Goal: Task Accomplishment & Management: Complete application form

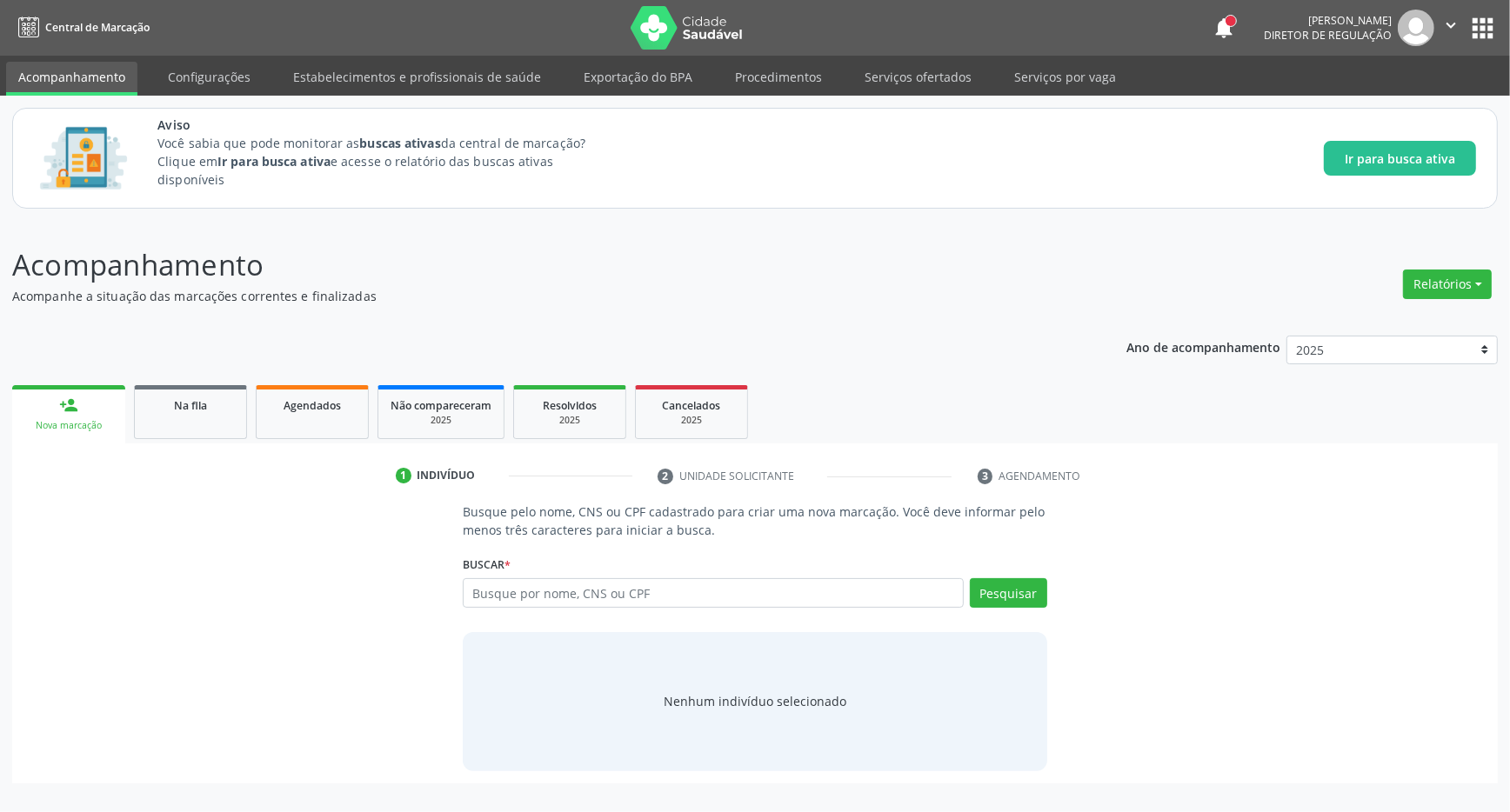
click at [565, 592] on input "text" at bounding box center [713, 593] width 501 height 29
type input "700300455622940"
click at [1027, 582] on button "Pesquisar" at bounding box center [1008, 593] width 78 height 29
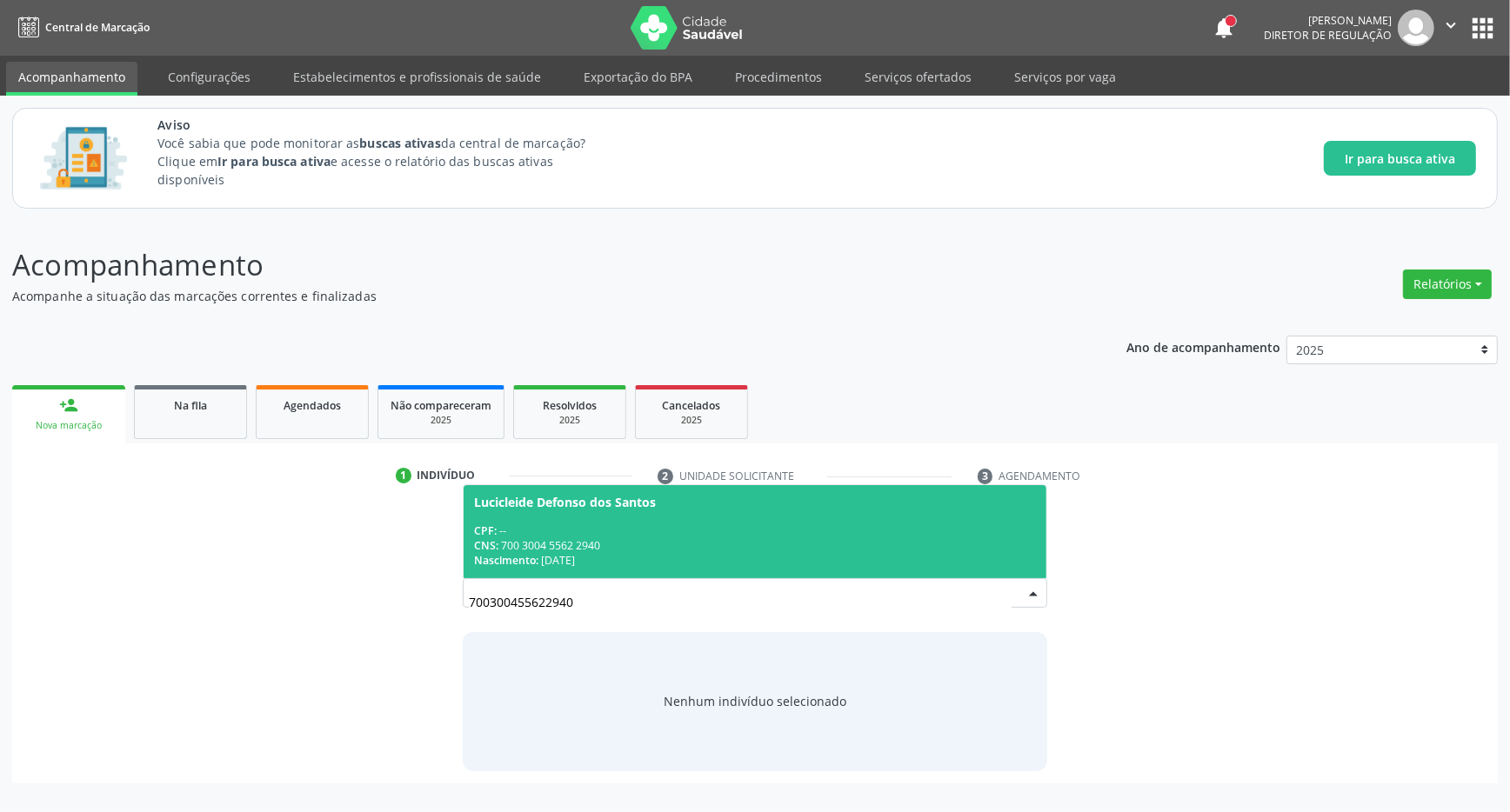
click at [705, 511] on span "Lucicleide Defonso dos Santos CPF: -- CNS: 700 3004 5562 2940 Nascimento: [DATE]" at bounding box center [755, 532] width 583 height 93
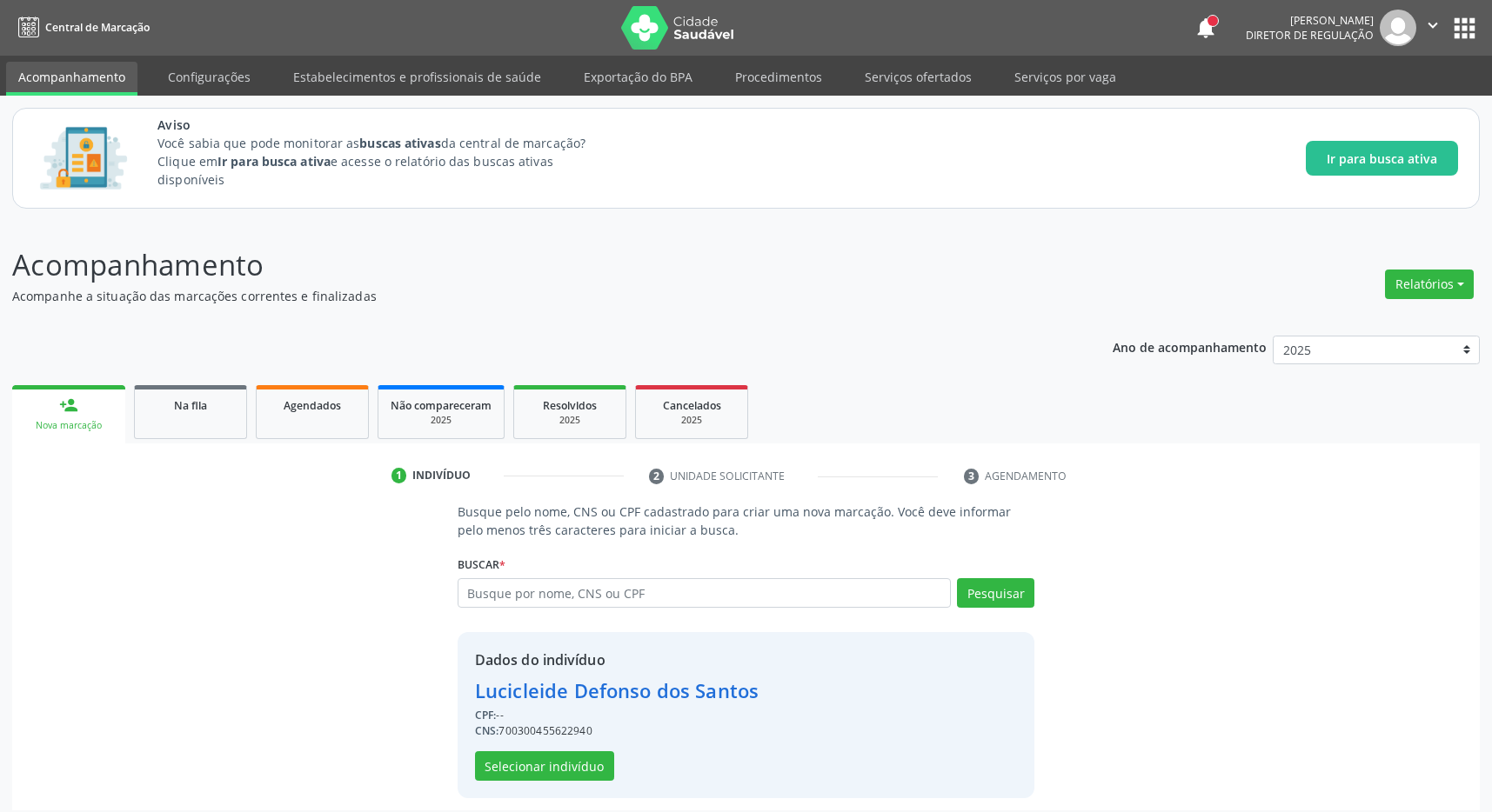
scroll to position [11, 0]
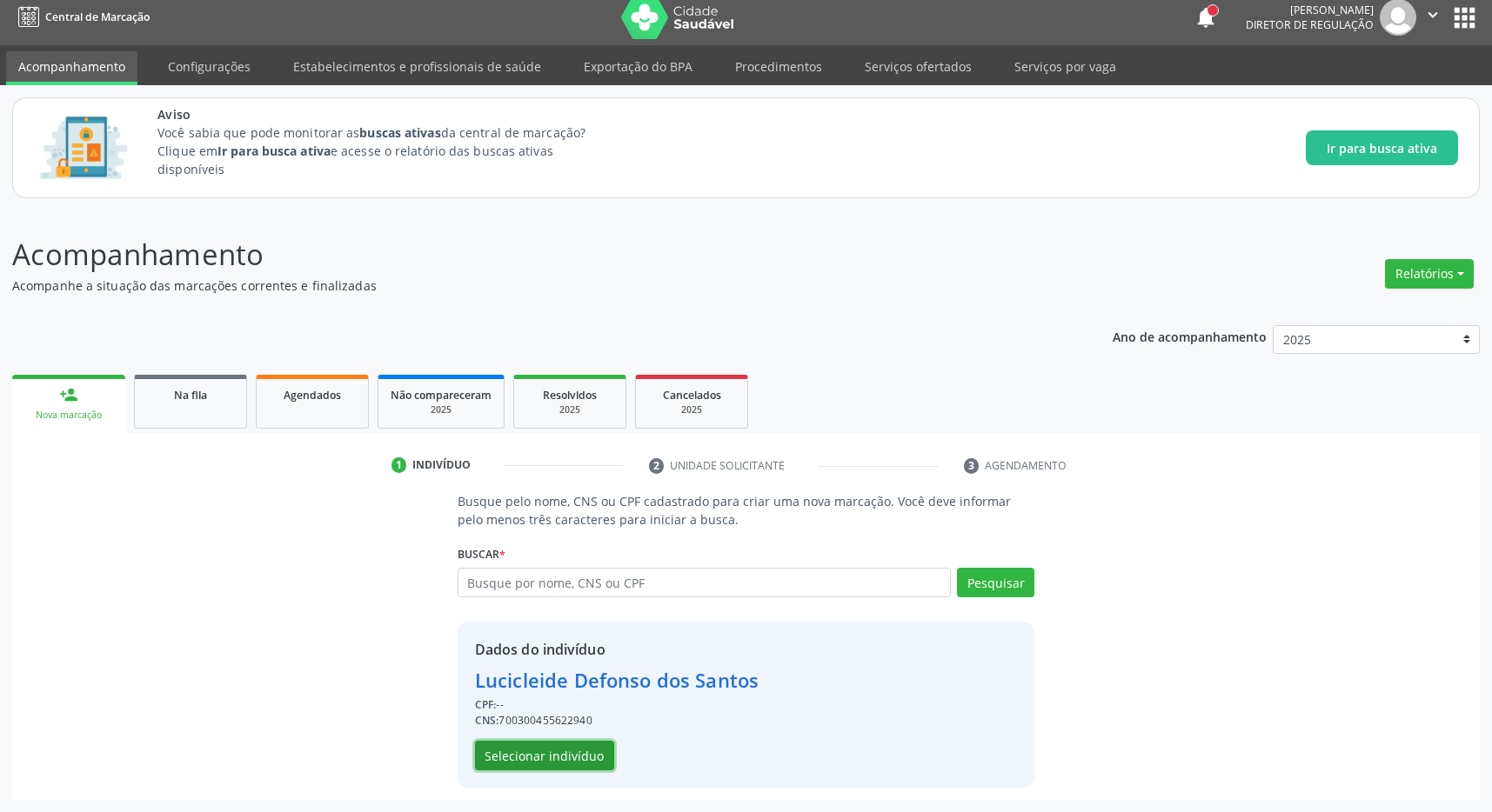
click at [566, 754] on button "Selecionar indivíduo" at bounding box center [545, 755] width 139 height 29
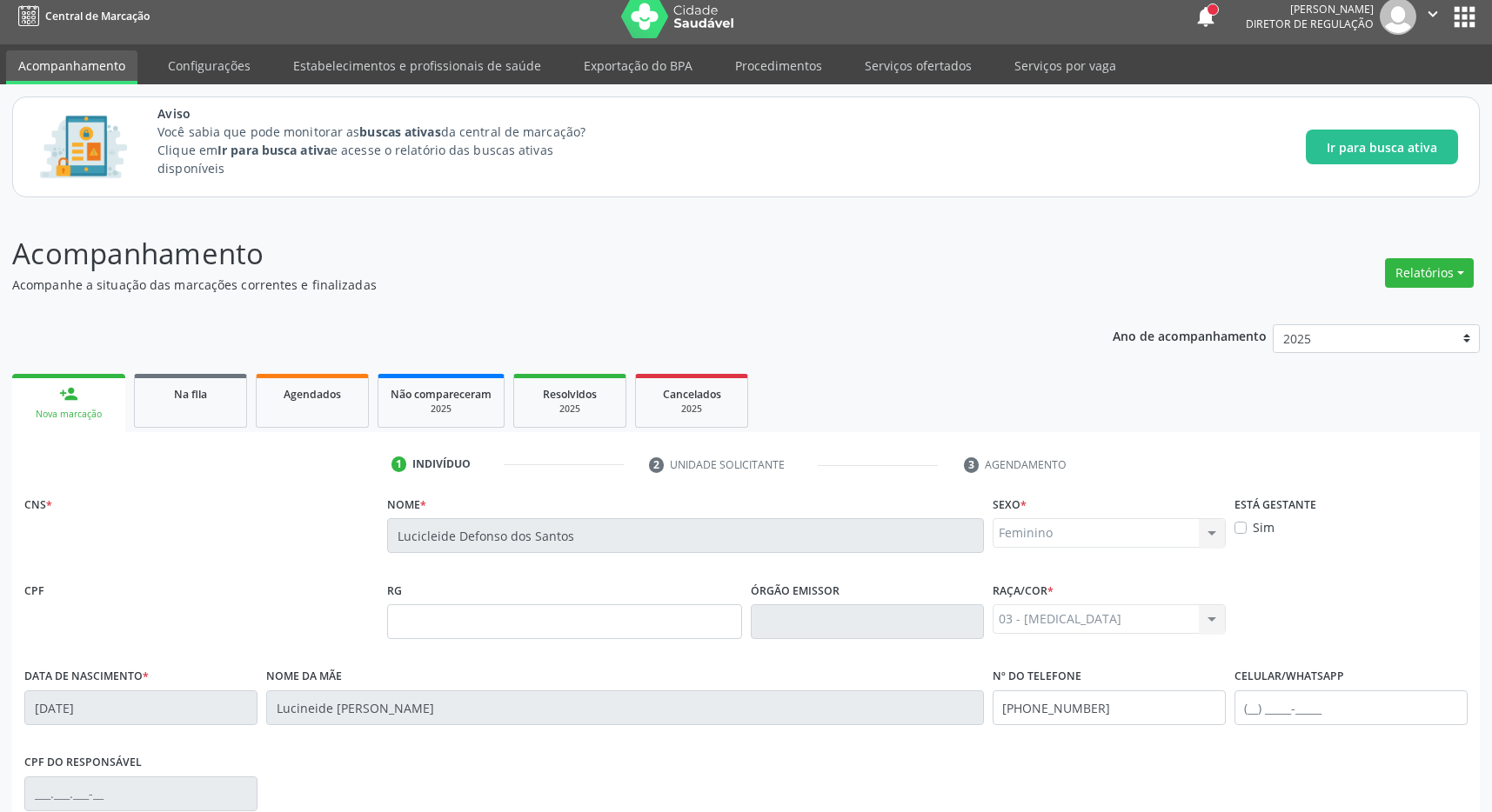
scroll to position [258, 0]
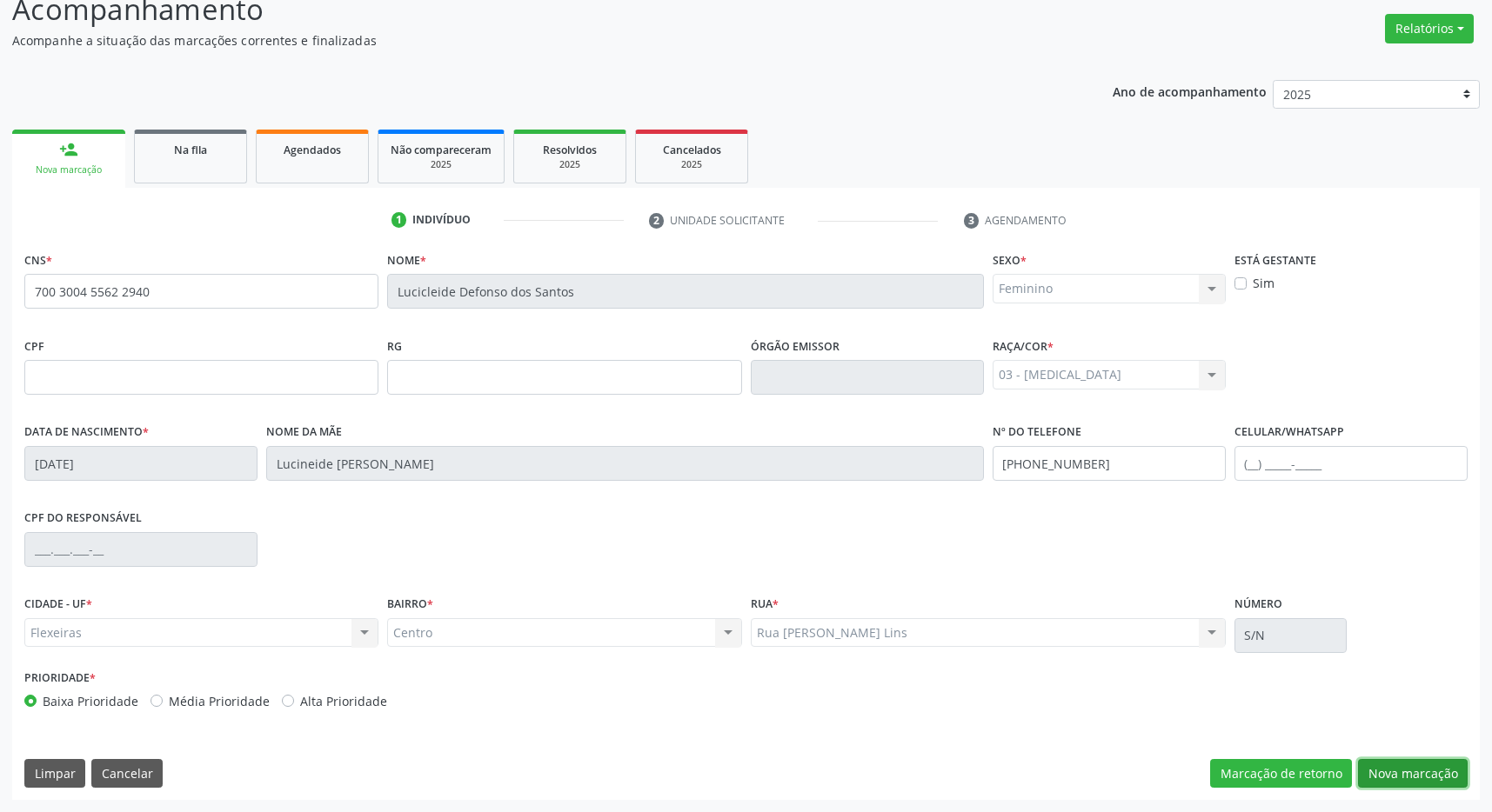
click at [1406, 781] on button "Nova marcação" at bounding box center [1413, 774] width 110 height 29
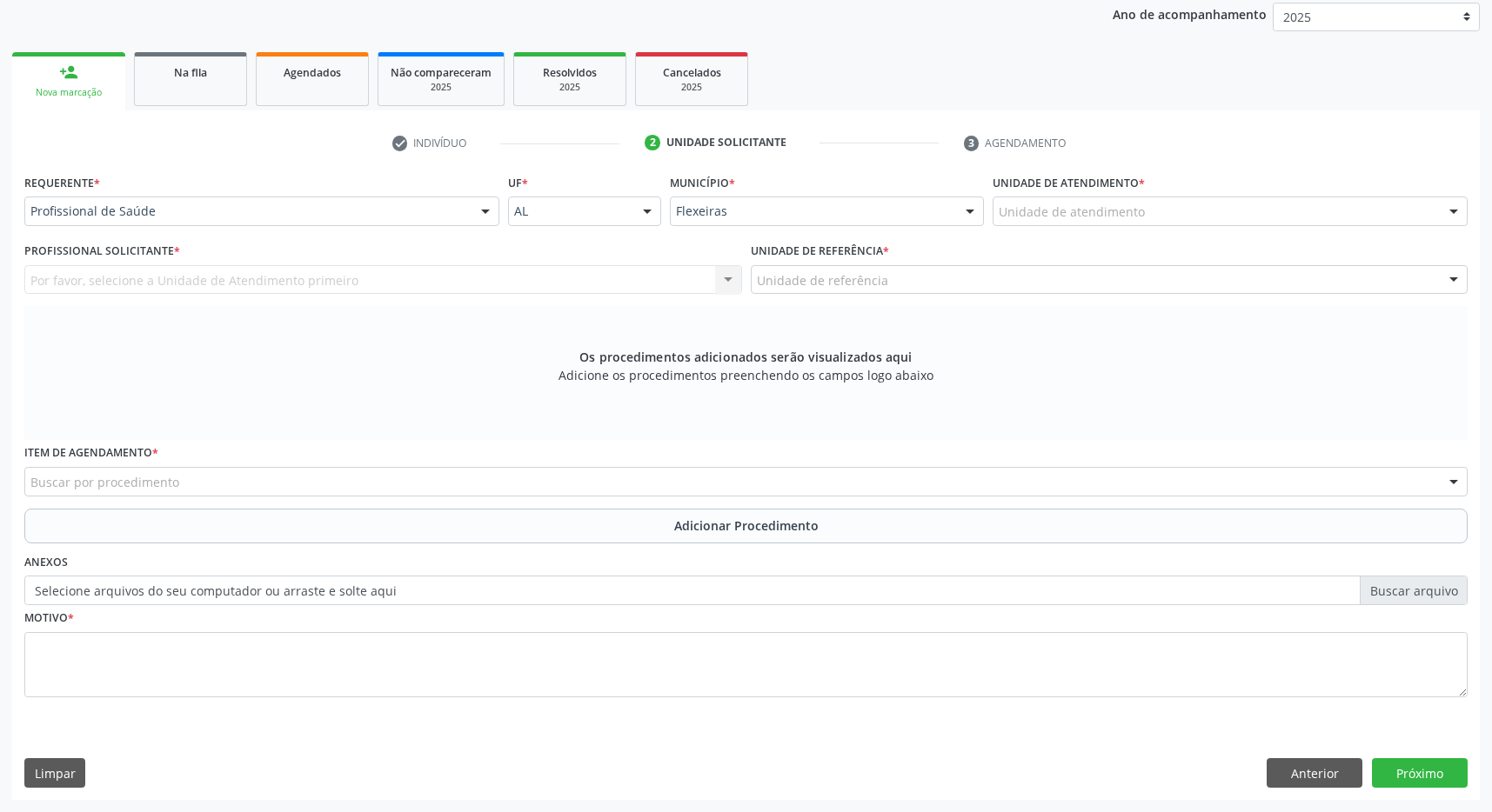
scroll to position [61, 0]
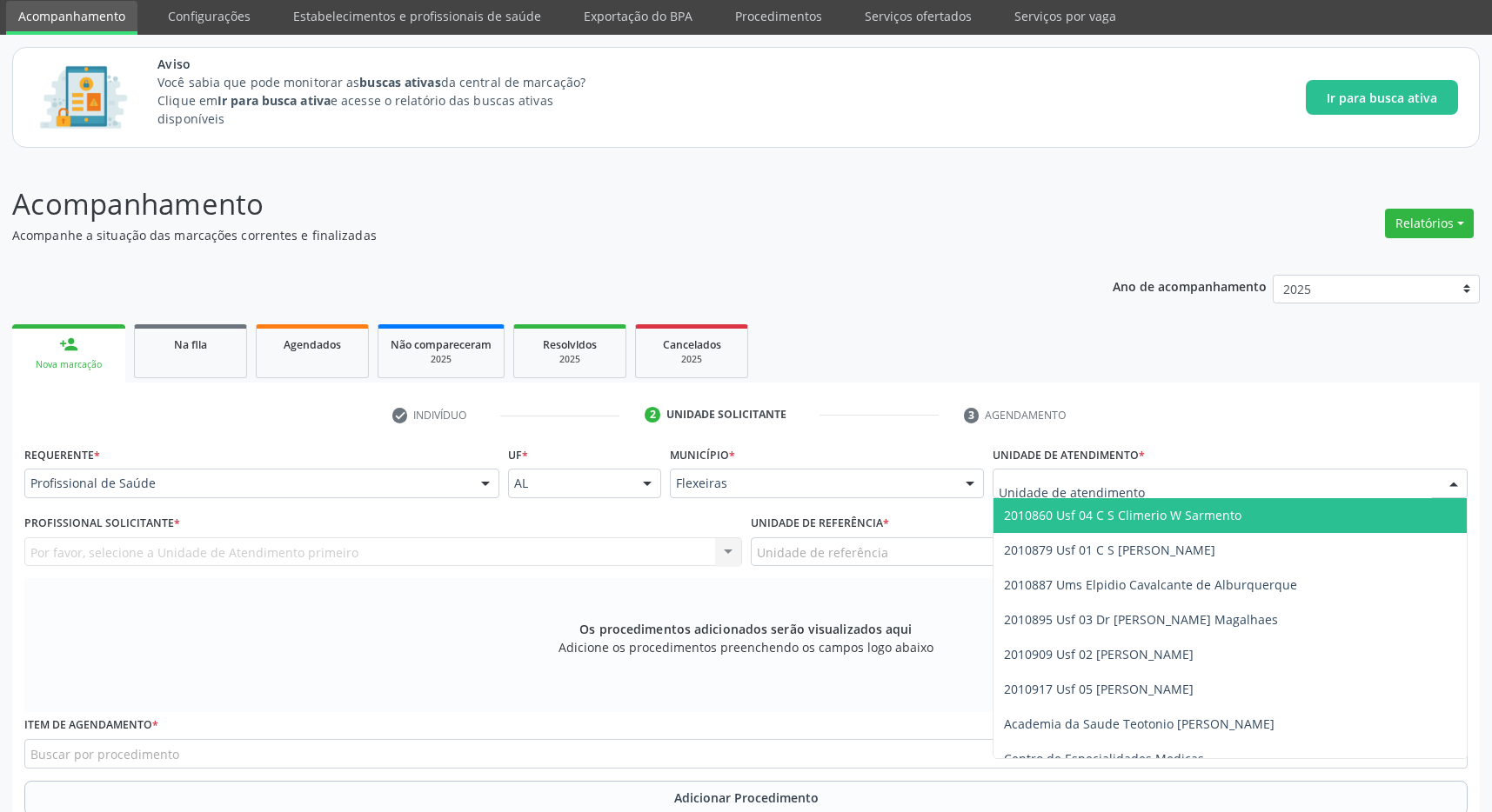
click at [1143, 483] on div at bounding box center [1230, 483] width 475 height 29
click at [1216, 514] on span "2010860 Usf 04 C S Climerio W Sarmento" at bounding box center [1123, 515] width 238 height 16
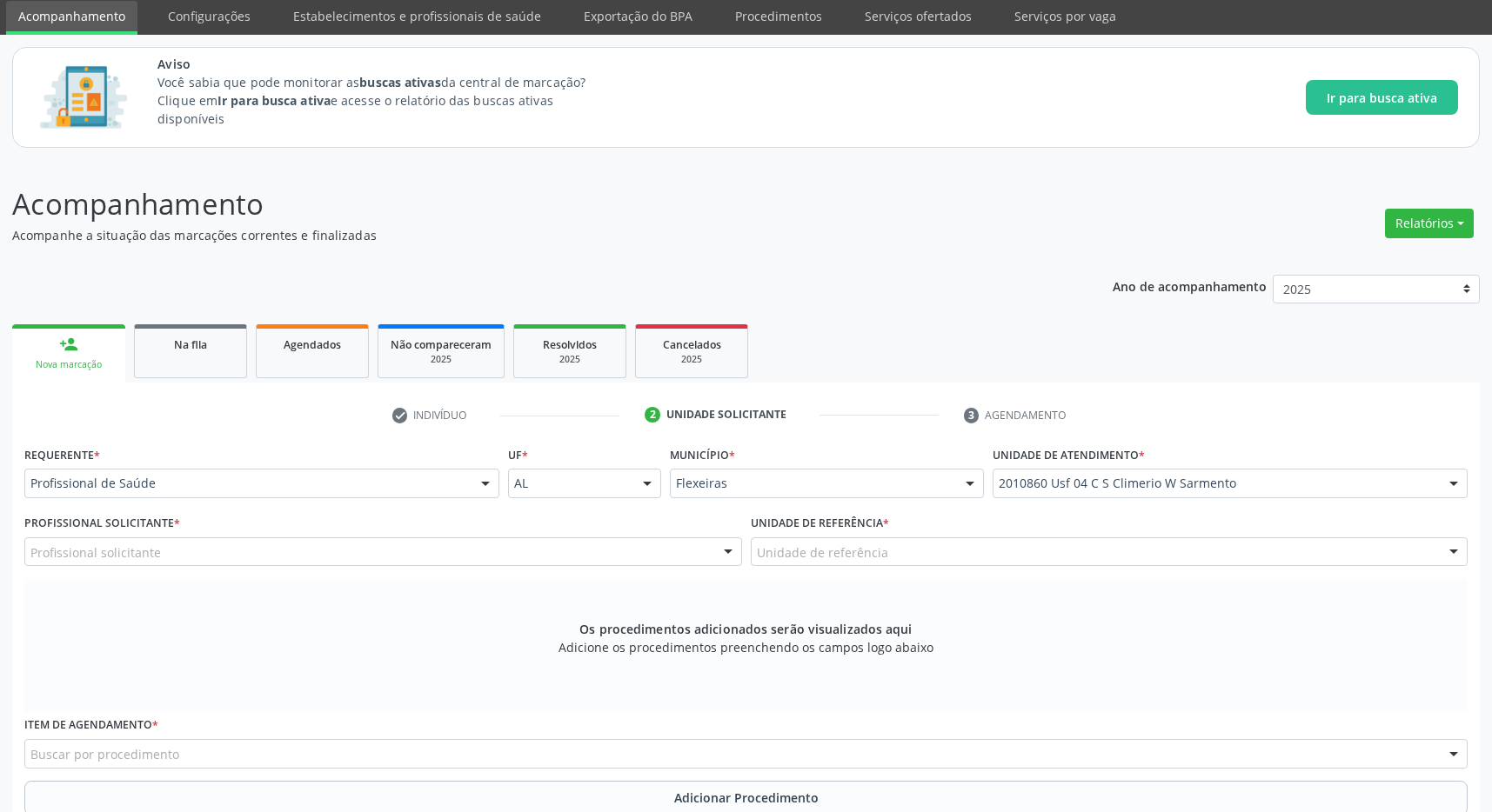
click at [1195, 557] on div "Unidade de referência" at bounding box center [1110, 552] width 718 height 29
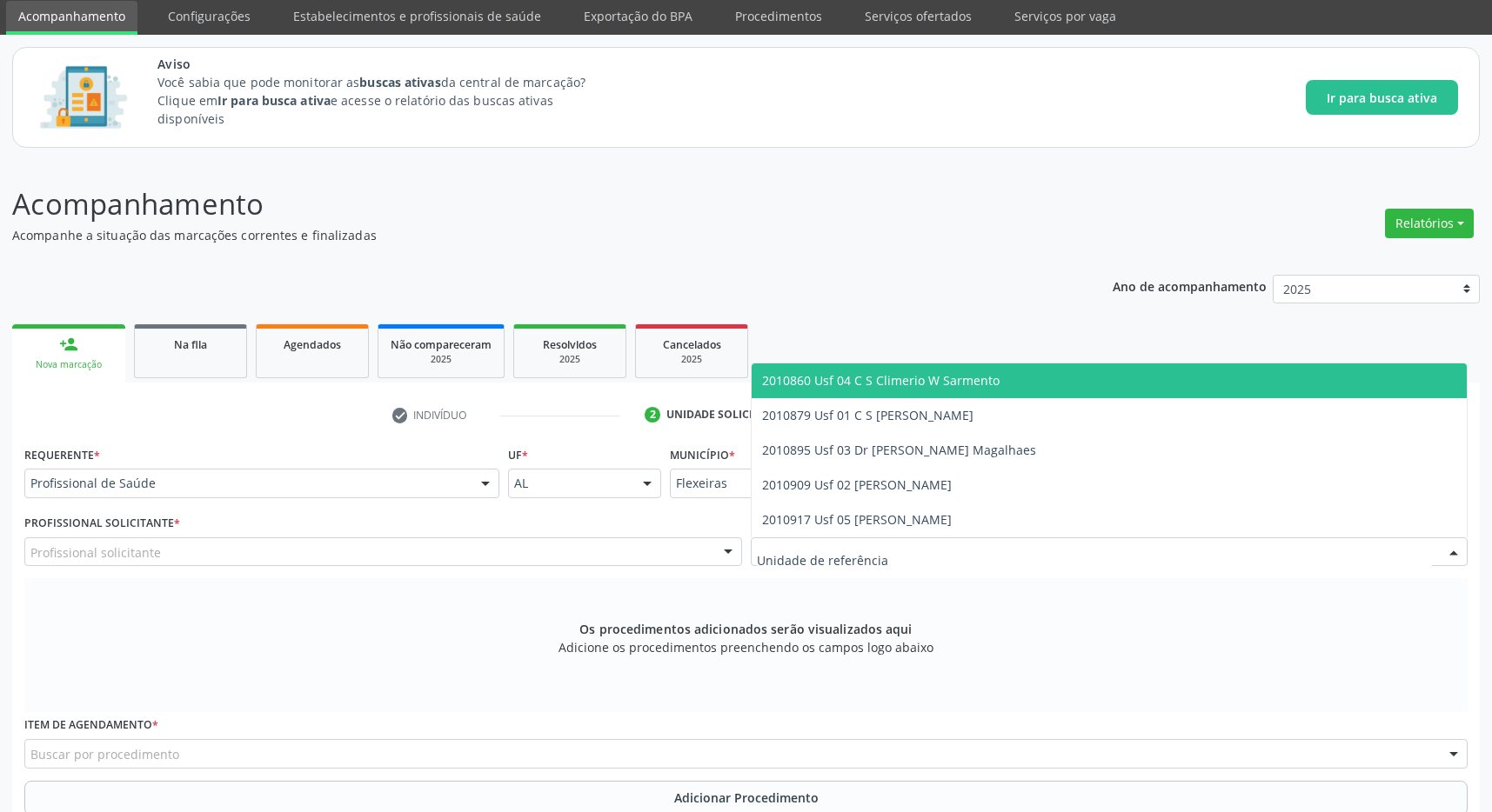
click at [1143, 385] on span "2010860 Usf 04 C S Climerio W Sarmento" at bounding box center [1110, 381] width 716 height 35
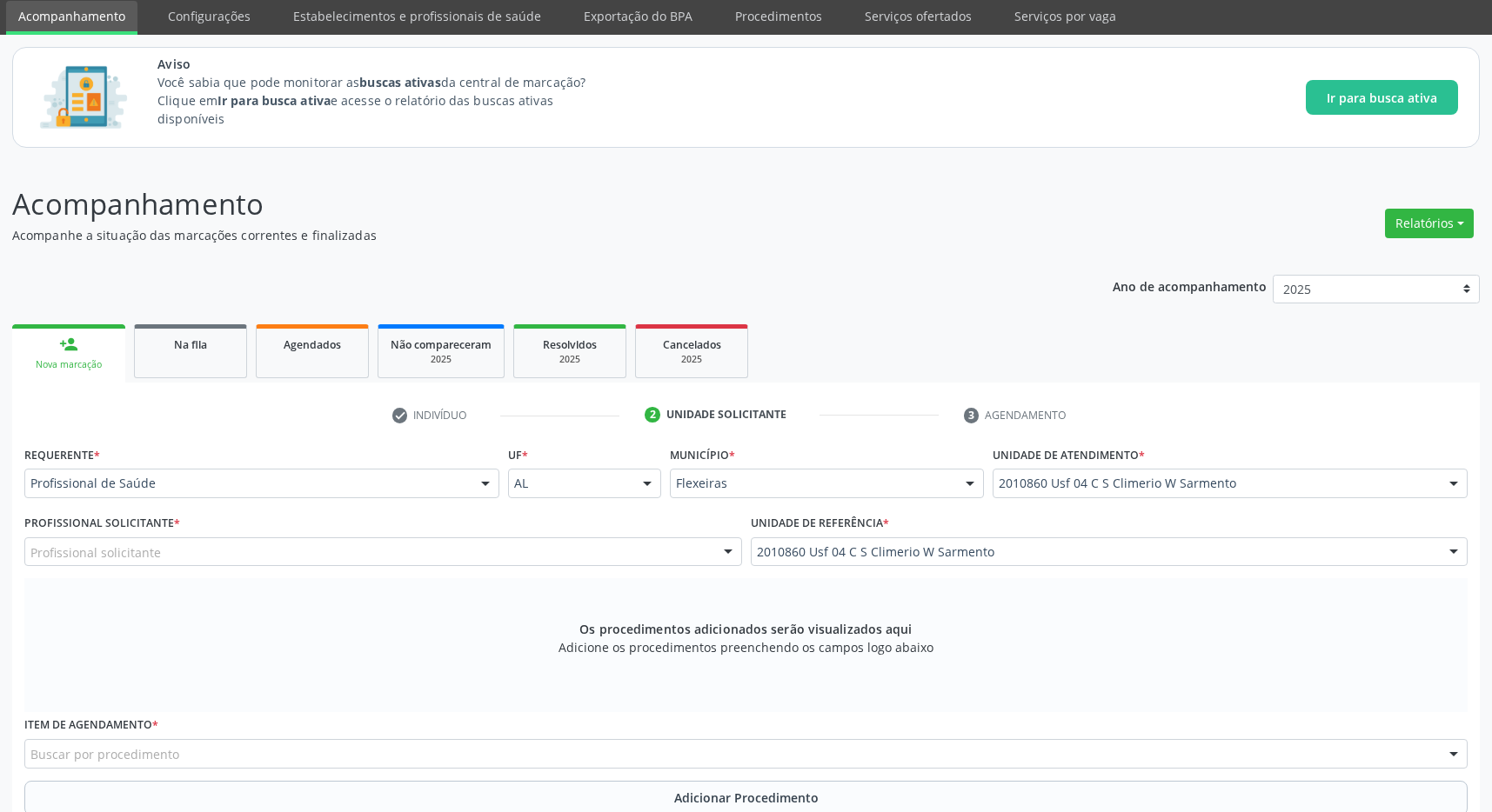
click at [634, 559] on div "Profissional solicitante" at bounding box center [384, 552] width 718 height 29
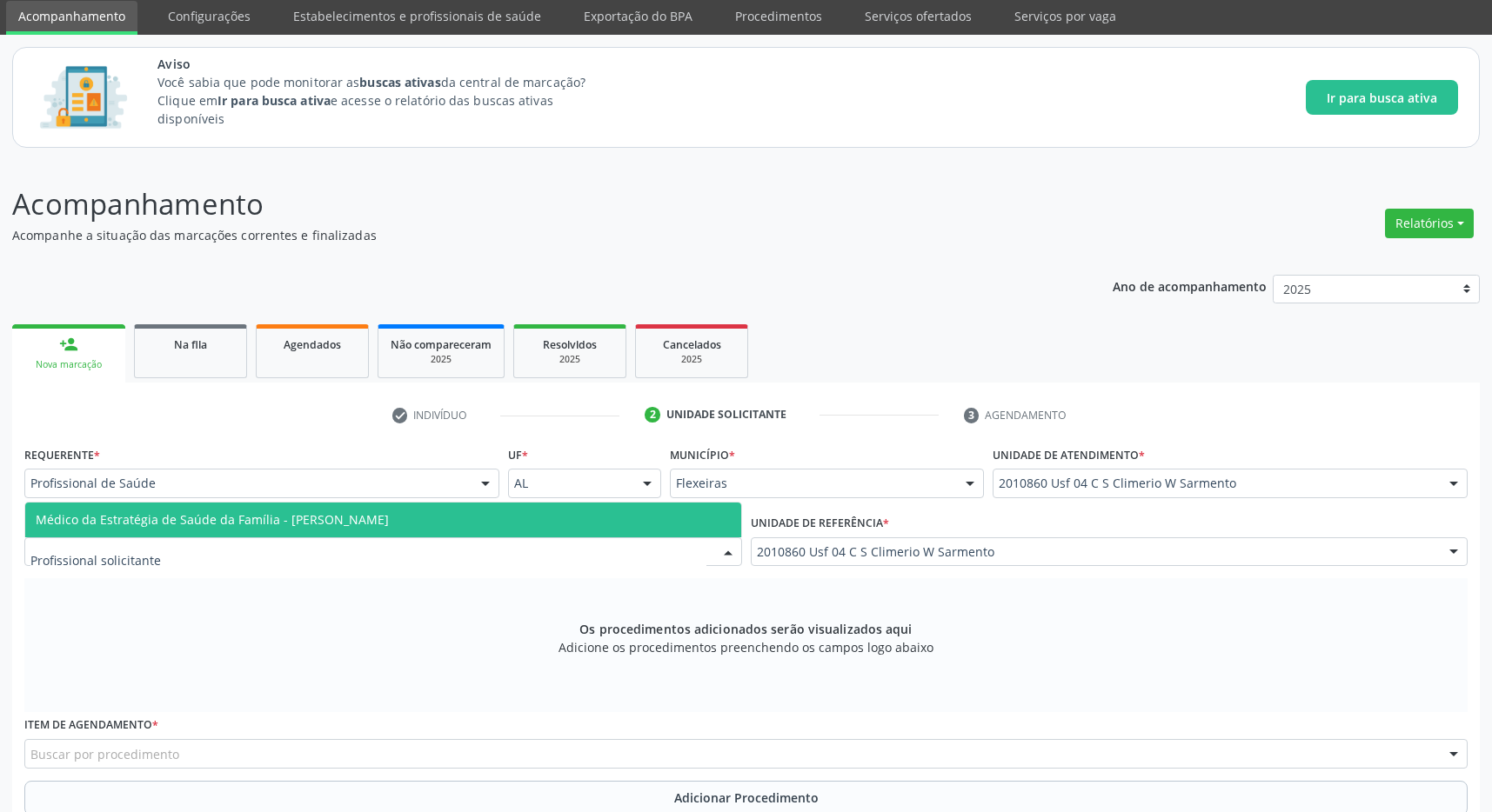
click at [389, 518] on span "Médico da Estratégia de Saúde da Família - [PERSON_NAME]" at bounding box center [212, 520] width 354 height 16
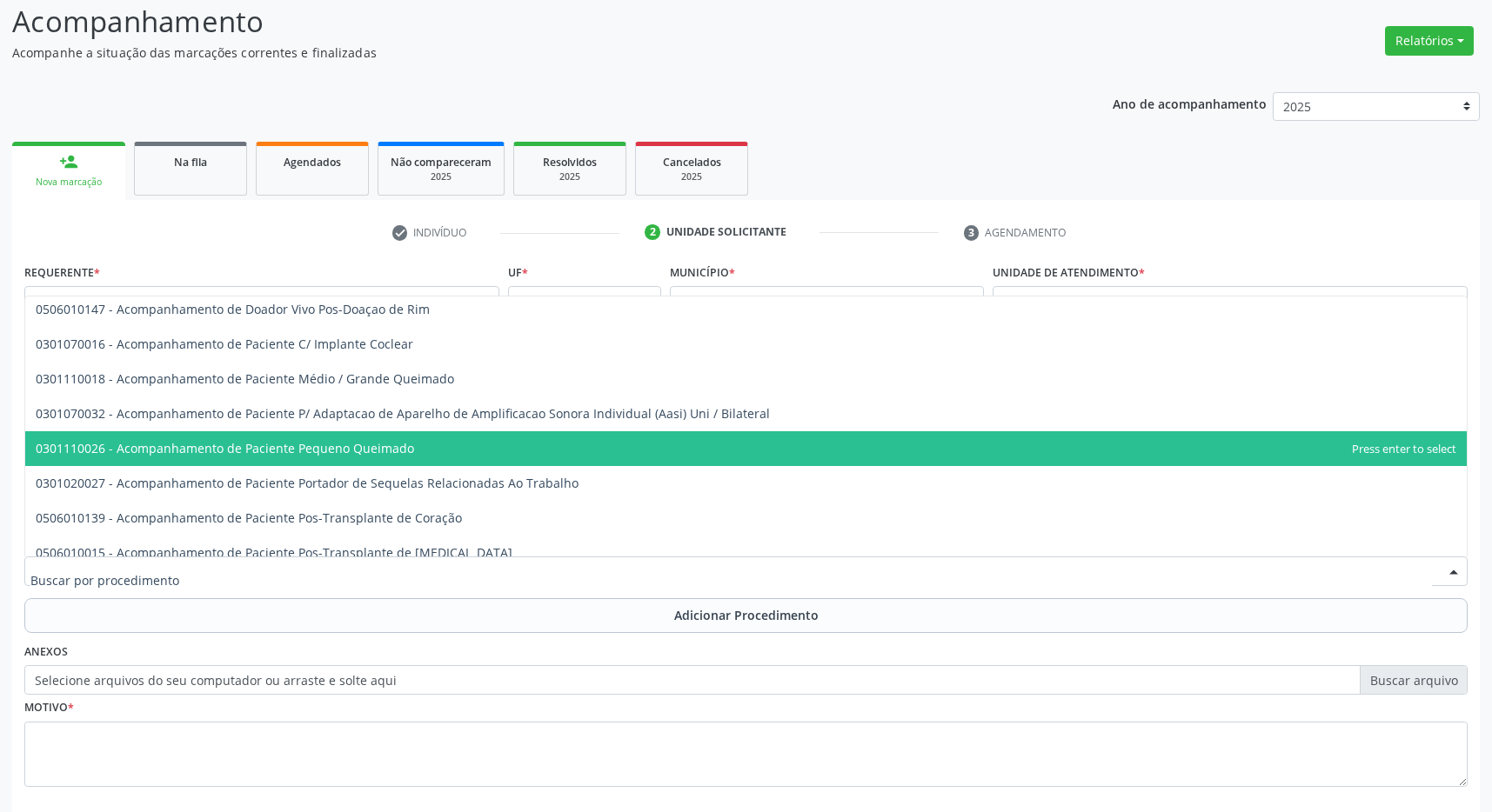
scroll to position [881, 0]
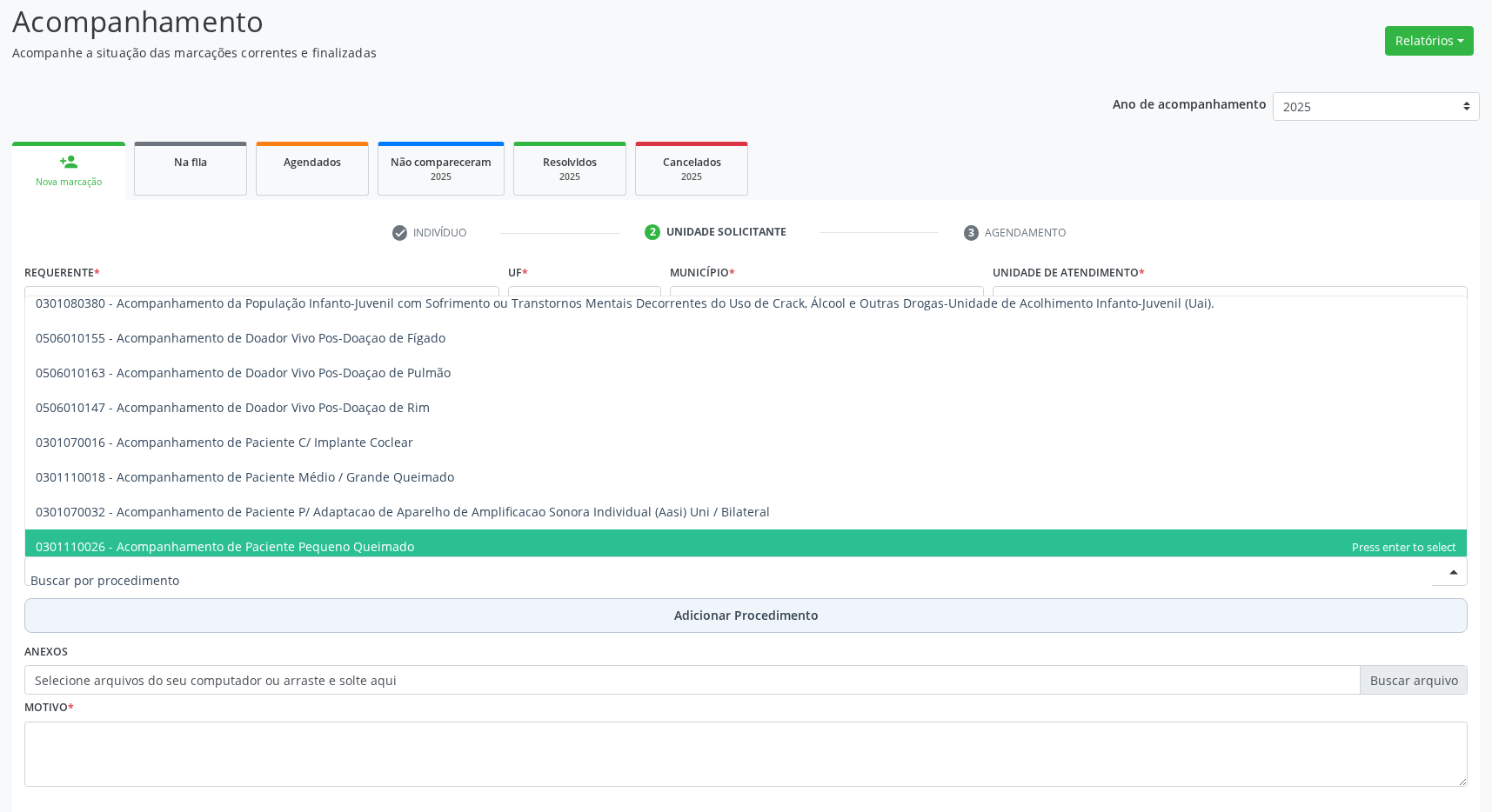
click at [112, 614] on button "Adicionar Procedimento" at bounding box center [746, 616] width 1444 height 35
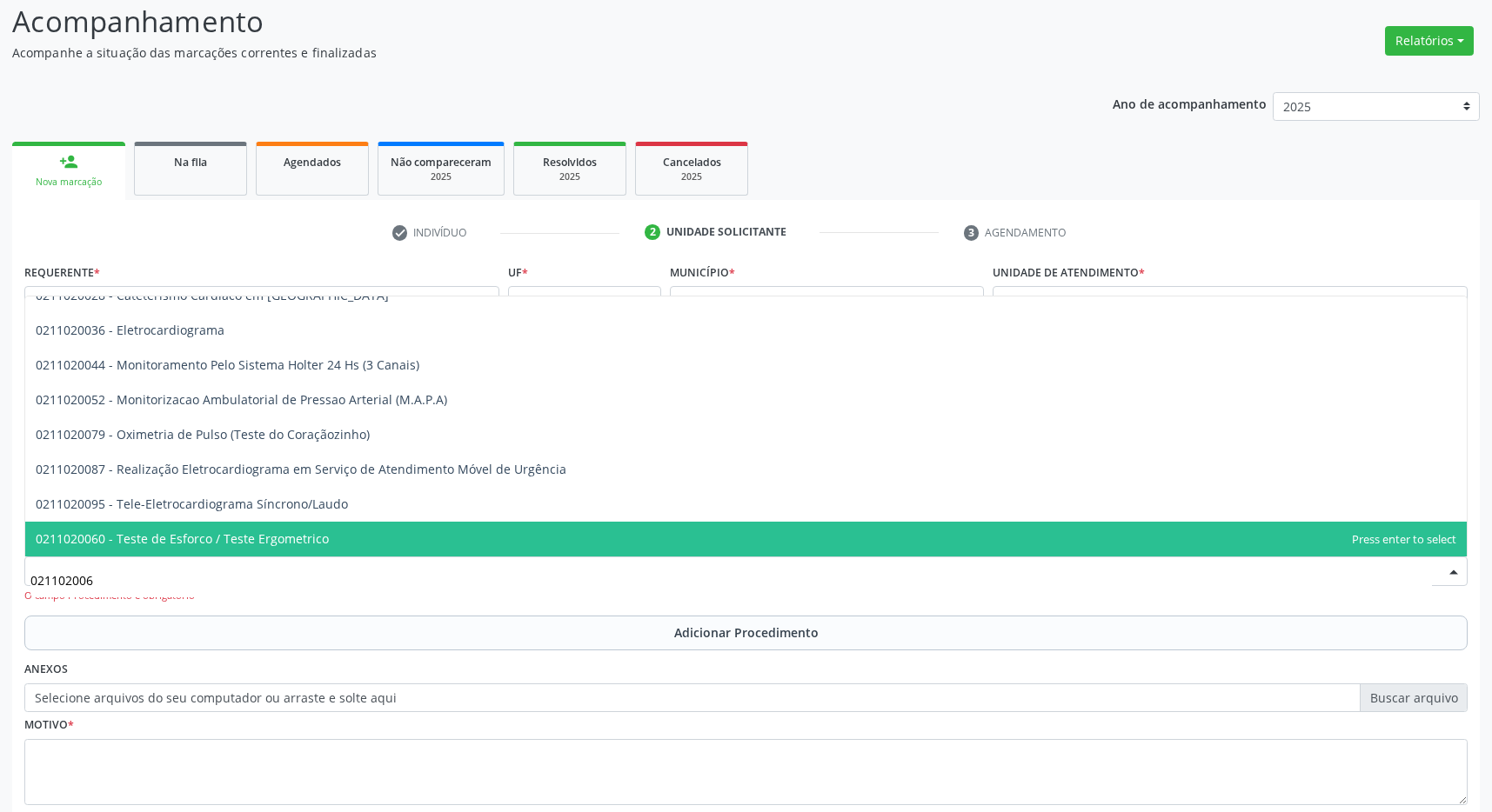
scroll to position [0, 0]
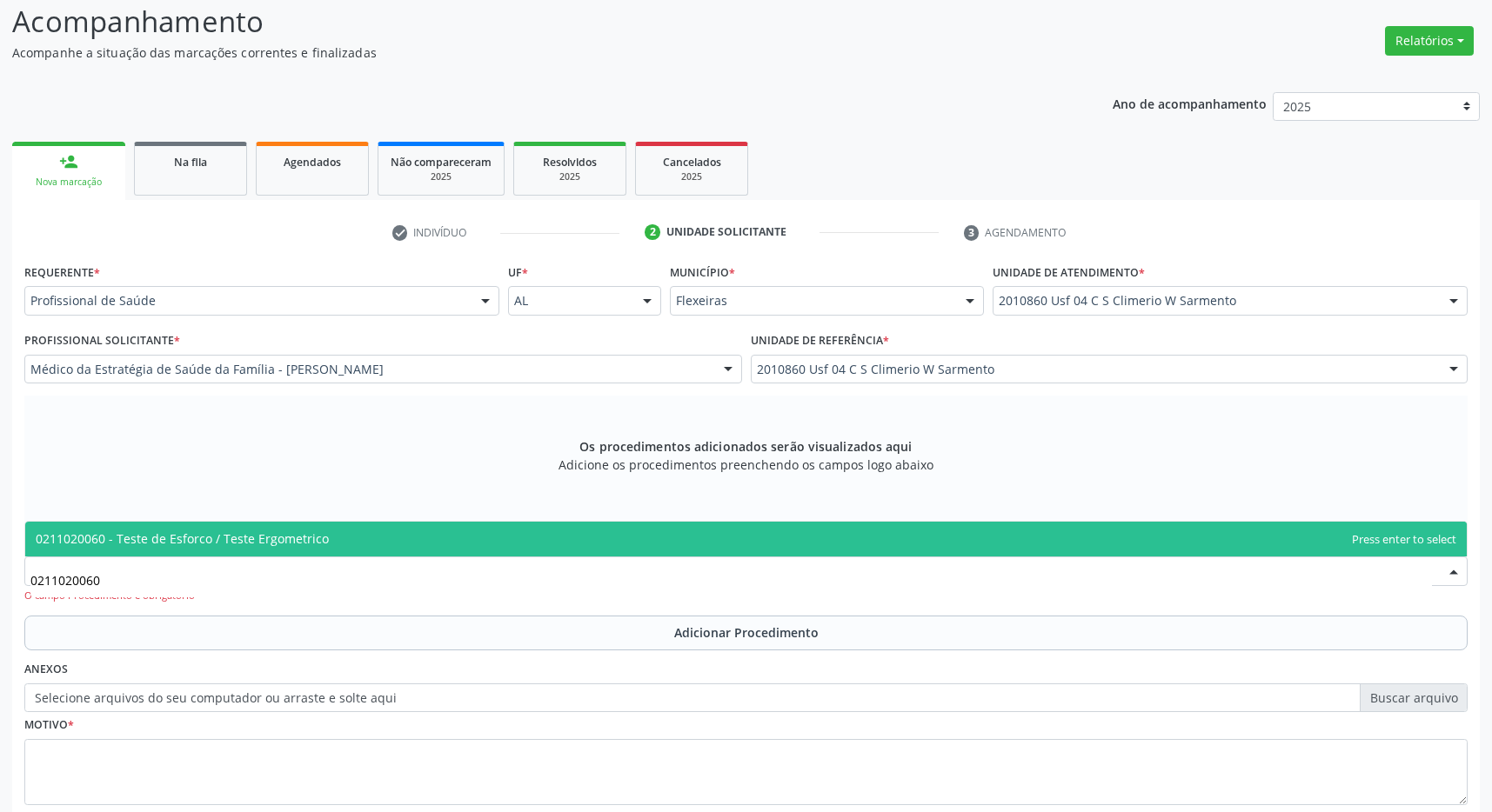
click at [223, 538] on span "0211020060 - Teste de Esforco / Teste Ergometrico" at bounding box center [182, 539] width 293 height 16
type input "0211020060"
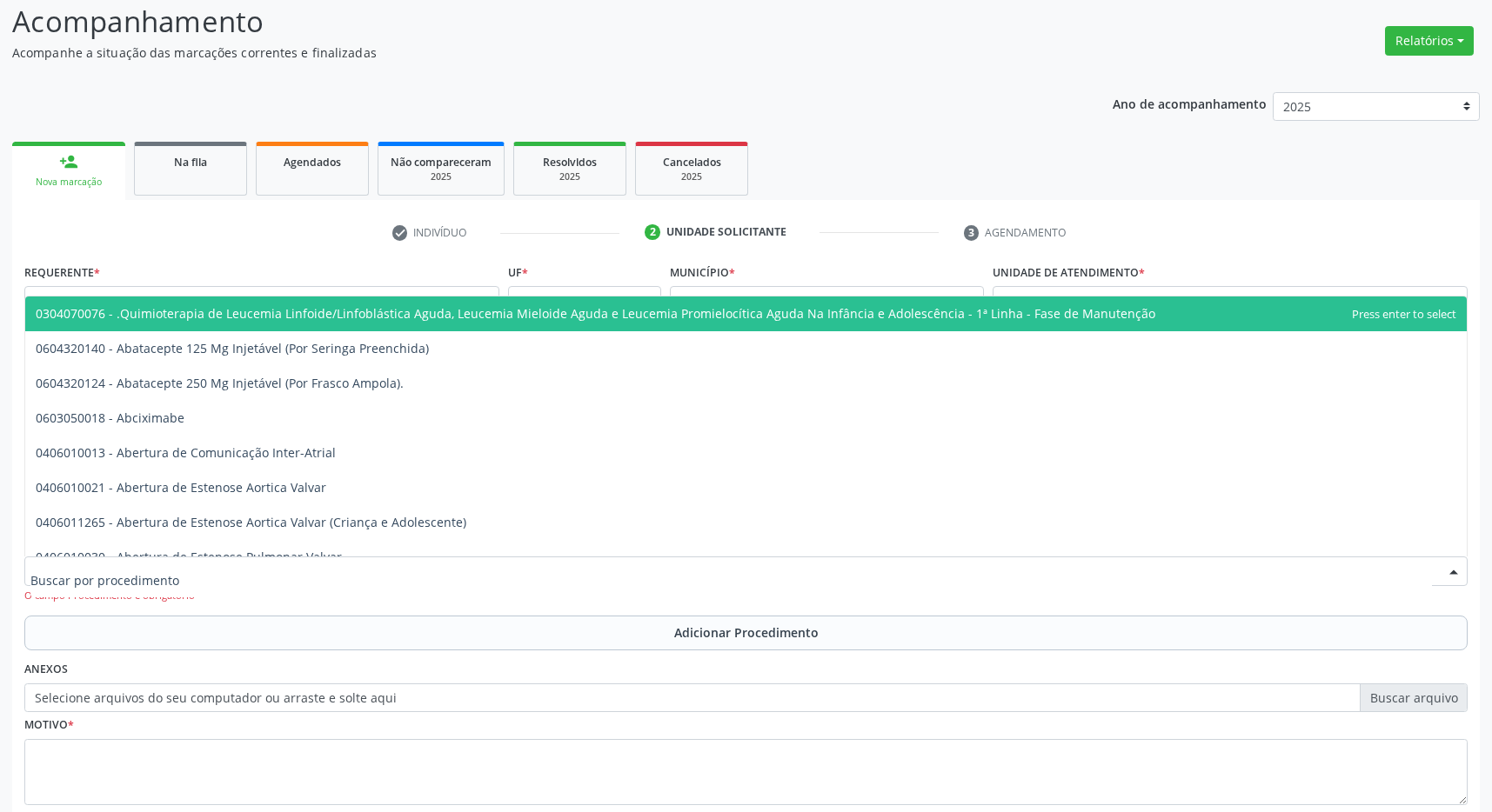
click at [853, 64] on div "Acompanhamento Acompanhe a situação das marcações correntes e finalizadas Relat…" at bounding box center [746, 453] width 1467 height 907
